Goal: Task Accomplishment & Management: Complete application form

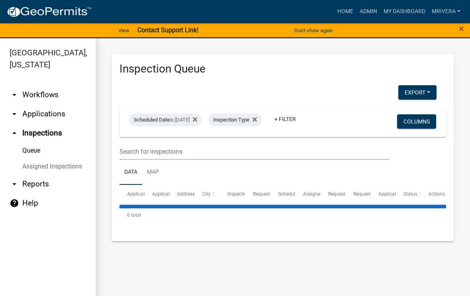
select select "1: 25"
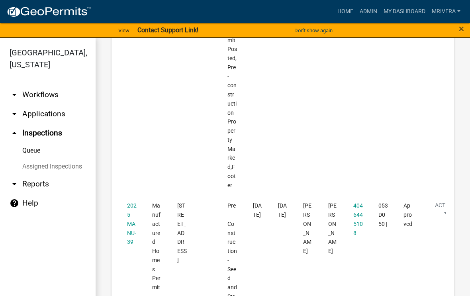
scroll to position [621, 0]
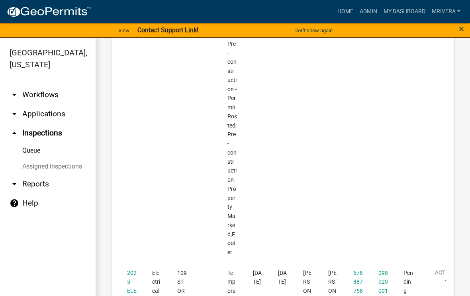
scroll to position [1820, 0]
click at [133, 269] on link "2025-ELECR-514" at bounding box center [132, 290] width 10 height 43
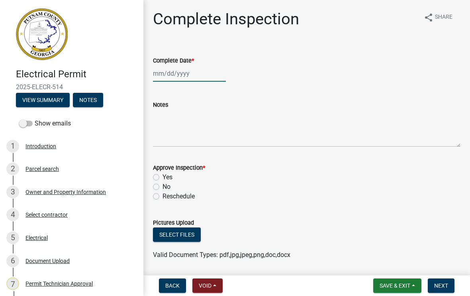
click at [185, 79] on div at bounding box center [189, 73] width 73 height 16
select select "9"
select select "2025"
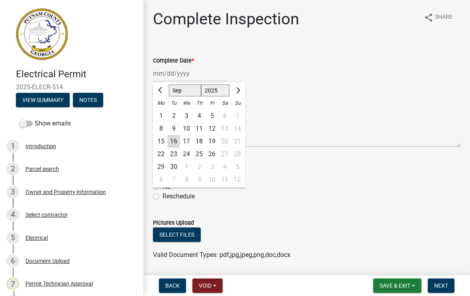
click at [177, 141] on div "16" at bounding box center [173, 141] width 13 height 13
type input "[DATE]"
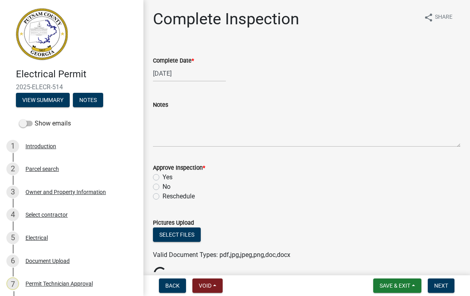
click at [163, 177] on label "Yes" at bounding box center [168, 178] width 10 height 10
click at [163, 177] on input "Yes" at bounding box center [165, 175] width 5 height 5
radio input "true"
click at [439, 291] on button "Next" at bounding box center [441, 286] width 27 height 14
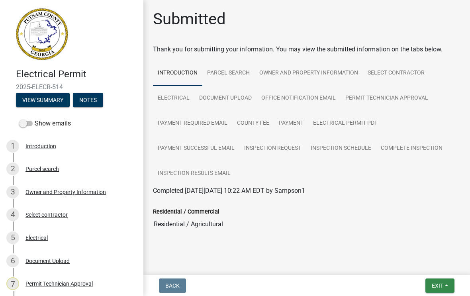
click at [432, 283] on span "Exit" at bounding box center [438, 286] width 12 height 6
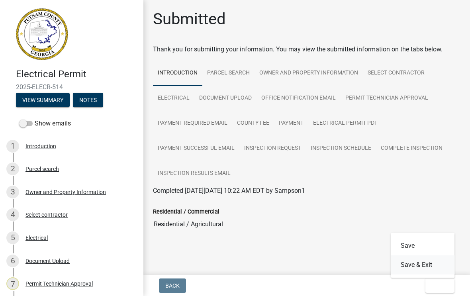
click at [419, 266] on button "Save & Exit" at bounding box center [423, 265] width 64 height 19
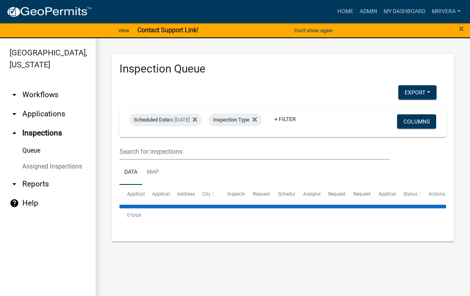
select select "1: 25"
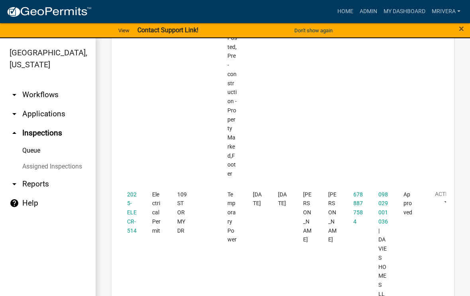
scroll to position [1899, 0]
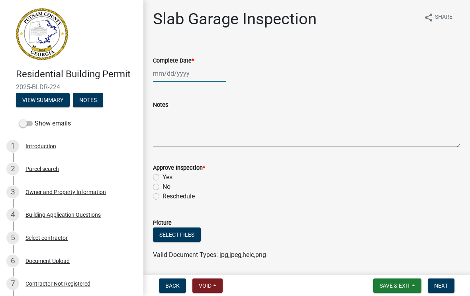
click at [176, 78] on div at bounding box center [189, 73] width 73 height 16
select select "9"
select select "2025"
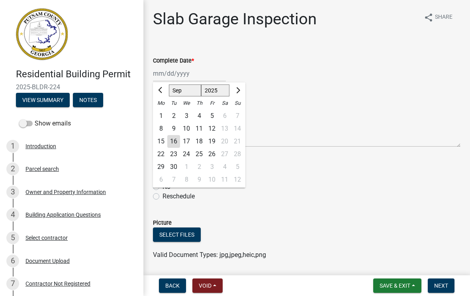
click at [174, 143] on div "16" at bounding box center [173, 141] width 13 height 13
type input "[DATE]"
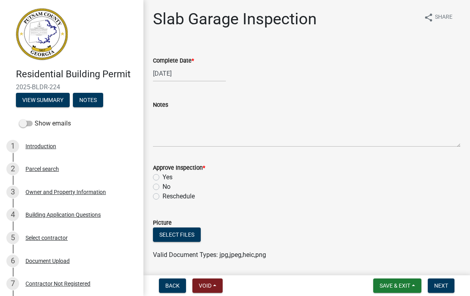
click at [154, 182] on div "No" at bounding box center [307, 187] width 308 height 10
click at [163, 175] on label "Yes" at bounding box center [168, 178] width 10 height 10
click at [163, 175] on input "Yes" at bounding box center [165, 175] width 5 height 5
radio input "true"
click at [445, 283] on span "Next" at bounding box center [441, 286] width 14 height 6
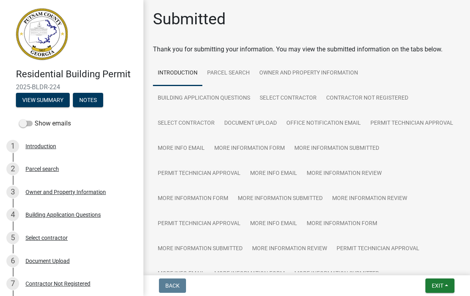
click at [436, 283] on span "Exit" at bounding box center [438, 286] width 12 height 6
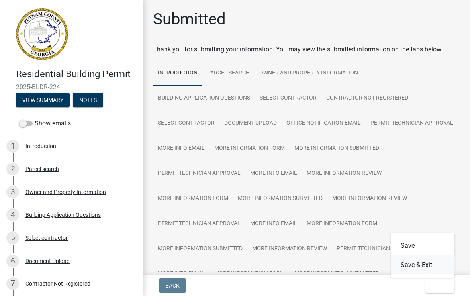
click at [422, 269] on button "Save & Exit" at bounding box center [423, 265] width 64 height 19
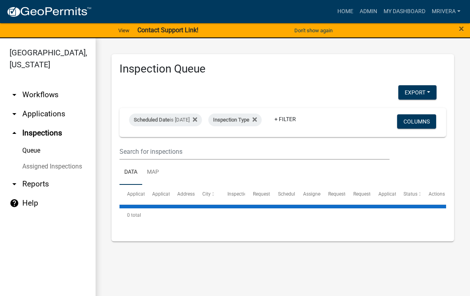
select select "1: 25"
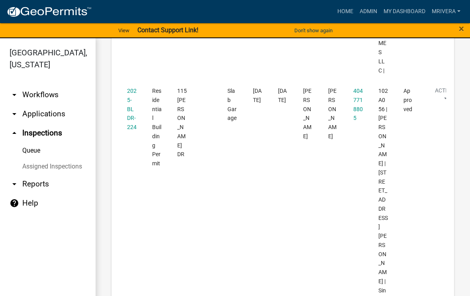
scroll to position [2152, 0]
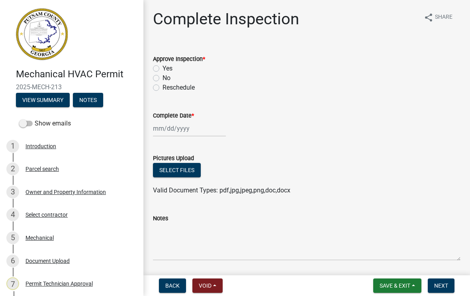
click at [163, 68] on label "Yes" at bounding box center [168, 69] width 10 height 10
click at [163, 68] on input "Yes" at bounding box center [165, 66] width 5 height 5
radio input "true"
click at [185, 128] on div at bounding box center [189, 128] width 73 height 16
select select "9"
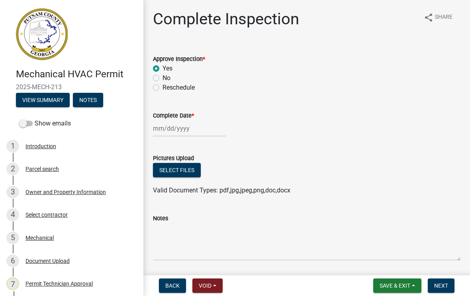
select select "2025"
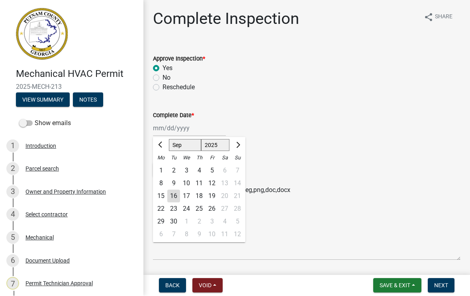
click at [173, 198] on div "16" at bounding box center [173, 196] width 13 height 13
type input "[DATE]"
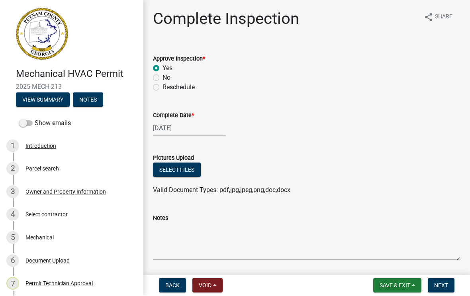
click at [441, 283] on span "Next" at bounding box center [441, 286] width 14 height 6
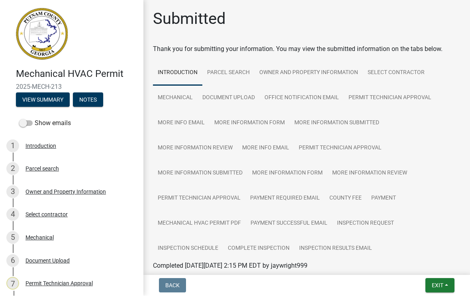
click at [436, 287] on span "Exit" at bounding box center [438, 286] width 12 height 6
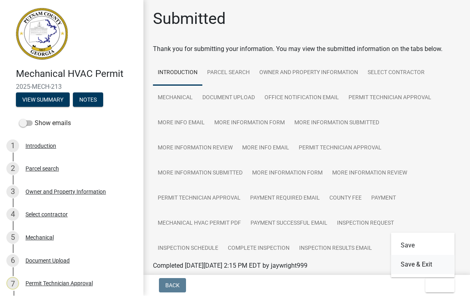
click at [425, 262] on button "Save & Exit" at bounding box center [423, 265] width 64 height 19
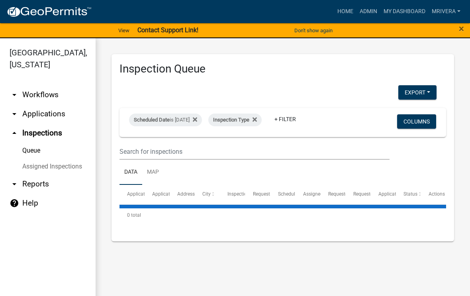
select select "1: 25"
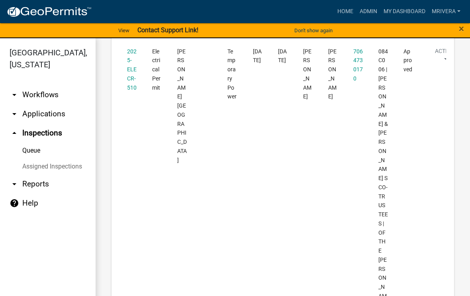
scroll to position [2722, 0]
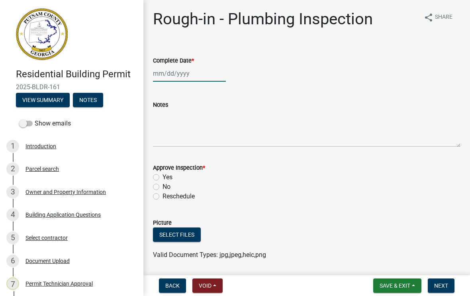
click at [183, 73] on div at bounding box center [189, 73] width 73 height 16
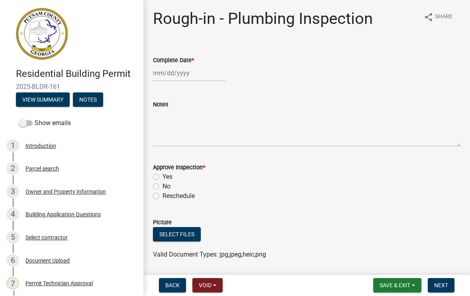
select select "9"
select select "2025"
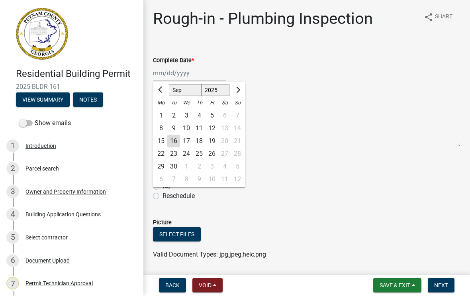
click at [173, 144] on div "16" at bounding box center [173, 141] width 13 height 13
type input "[DATE]"
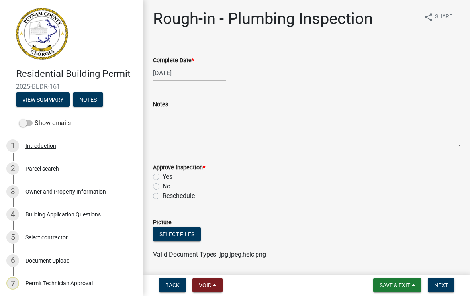
click at [163, 189] on label "No" at bounding box center [167, 187] width 8 height 10
click at [163, 187] on input "No" at bounding box center [165, 184] width 5 height 5
radio input "true"
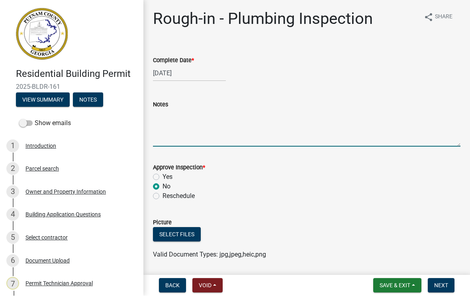
click at [183, 113] on textarea "Notes" at bounding box center [307, 128] width 308 height 37
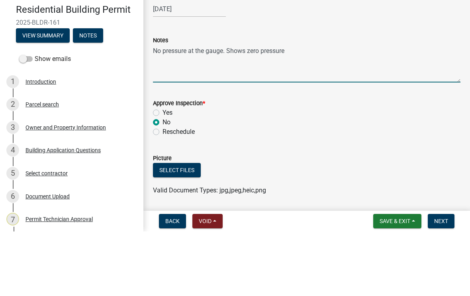
type textarea "No pressure at the gauge. Shows zero pressure"
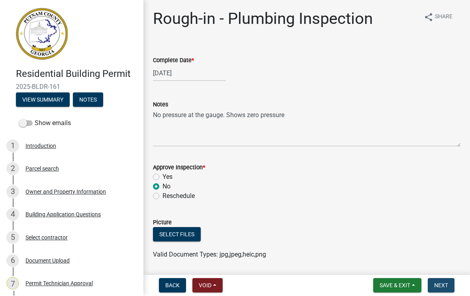
click at [438, 290] on button "Next" at bounding box center [441, 286] width 27 height 14
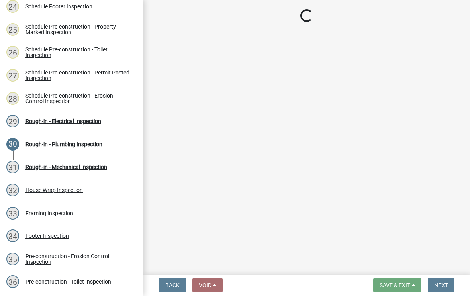
scroll to position [668, 0]
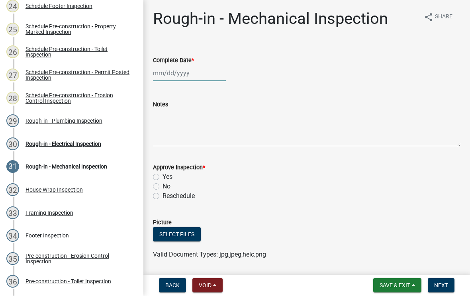
click at [182, 75] on div at bounding box center [189, 73] width 73 height 16
select select "9"
select select "2025"
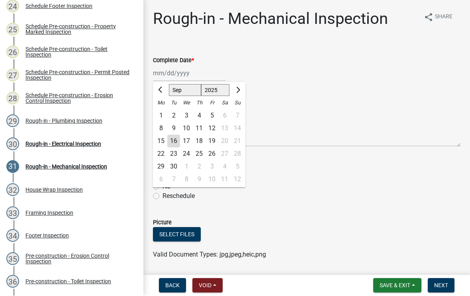
click at [176, 142] on div "16" at bounding box center [173, 141] width 13 height 13
type input "[DATE]"
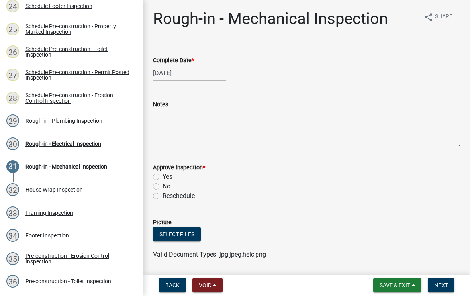
click at [163, 175] on label "Yes" at bounding box center [168, 178] width 10 height 10
click at [163, 175] on input "Yes" at bounding box center [165, 175] width 5 height 5
radio input "true"
click at [446, 288] on span "Next" at bounding box center [441, 286] width 14 height 6
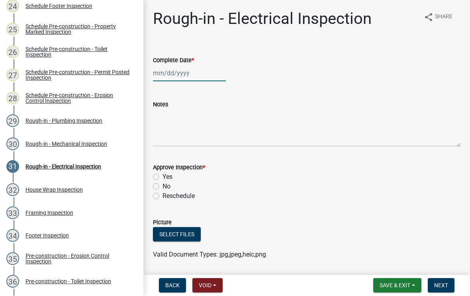
click at [181, 75] on div at bounding box center [189, 73] width 73 height 16
select select "9"
select select "2025"
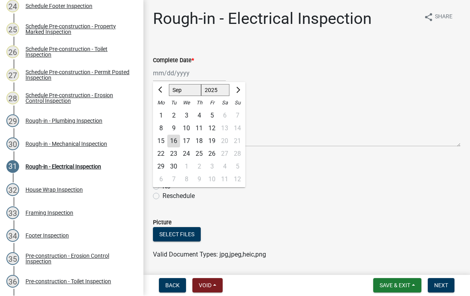
click at [172, 141] on div "16" at bounding box center [173, 141] width 13 height 13
type input "[DATE]"
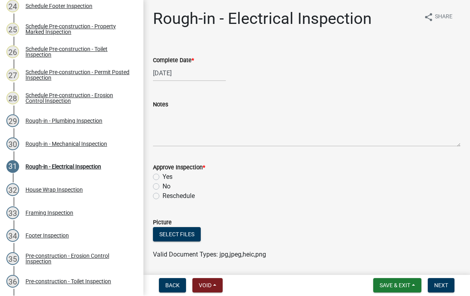
click at [163, 175] on label "Yes" at bounding box center [168, 178] width 10 height 10
click at [163, 175] on input "Yes" at bounding box center [165, 175] width 5 height 5
radio input "true"
click at [436, 289] on button "Next" at bounding box center [441, 286] width 27 height 14
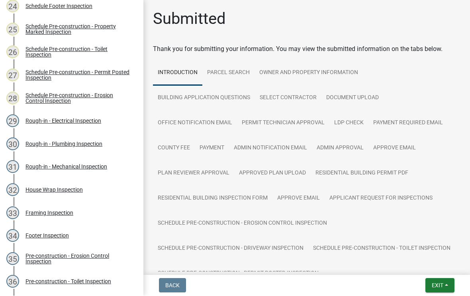
click at [440, 290] on button "Exit" at bounding box center [440, 286] width 29 height 14
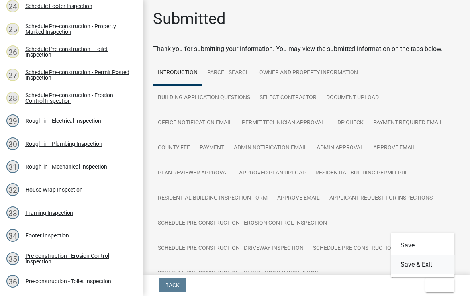
click at [422, 266] on button "Save & Exit" at bounding box center [423, 265] width 64 height 19
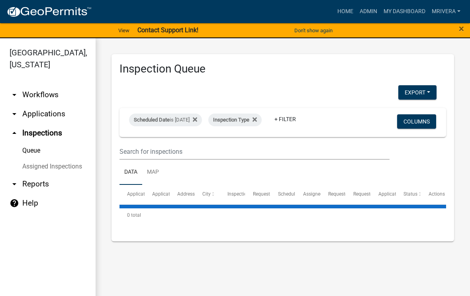
select select "1: 25"
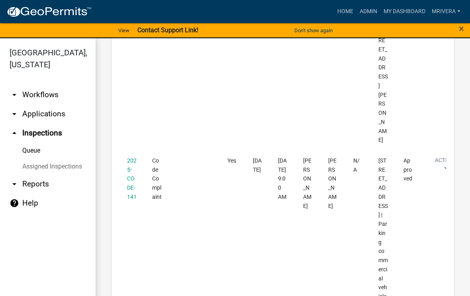
scroll to position [3653, 0]
